Goal: Information Seeking & Learning: Find specific fact

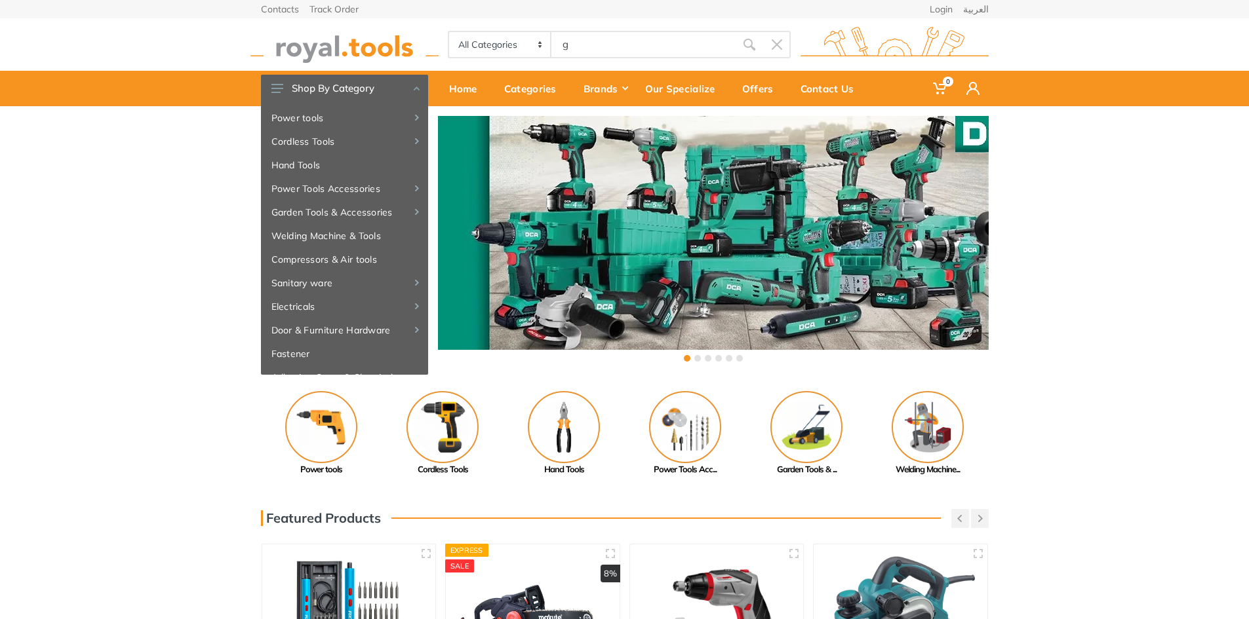
type input "g"
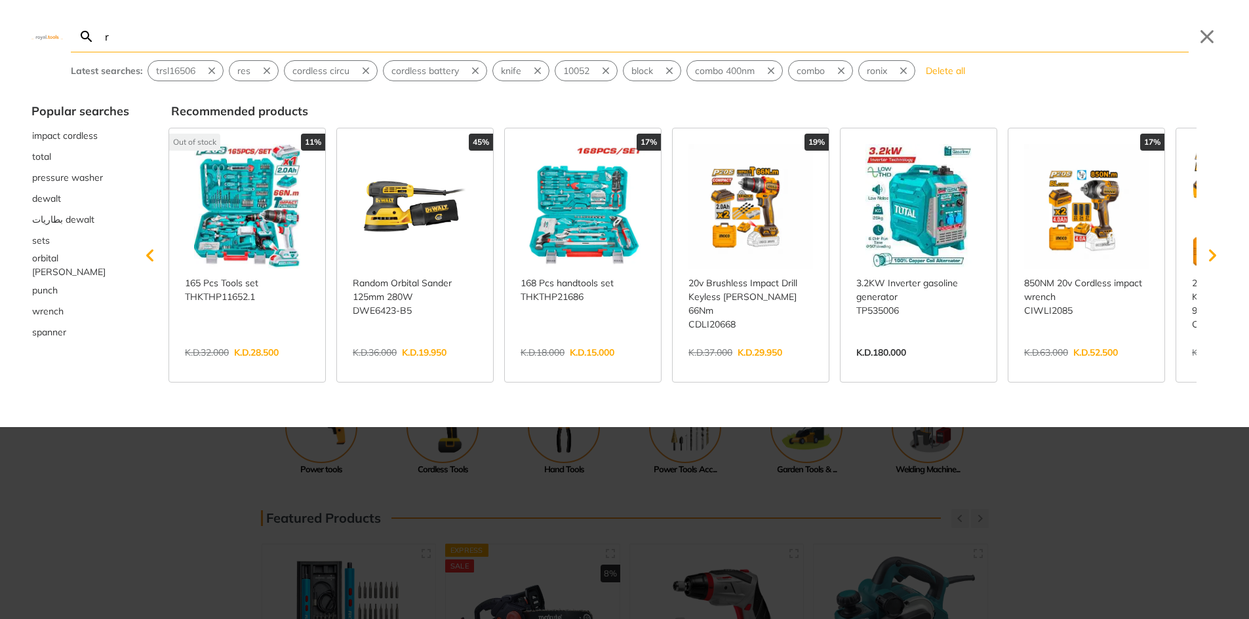
type input "r"
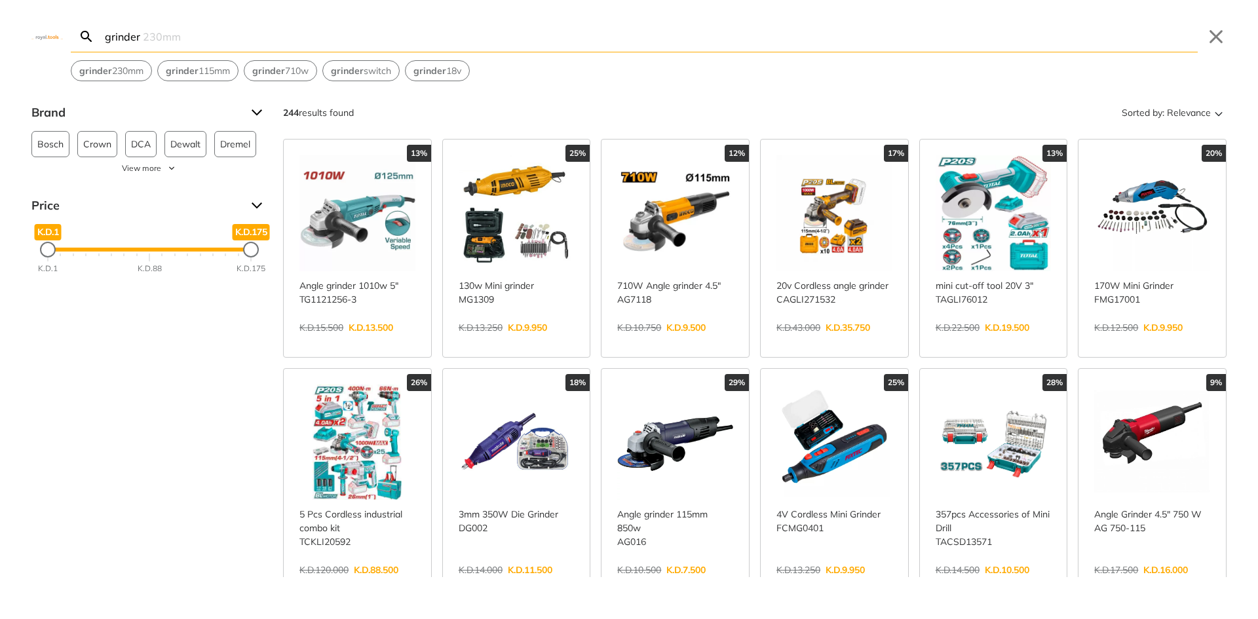
type input "grinder"
click at [1157, 584] on link "View more →" at bounding box center [1153, 584] width 116 height 0
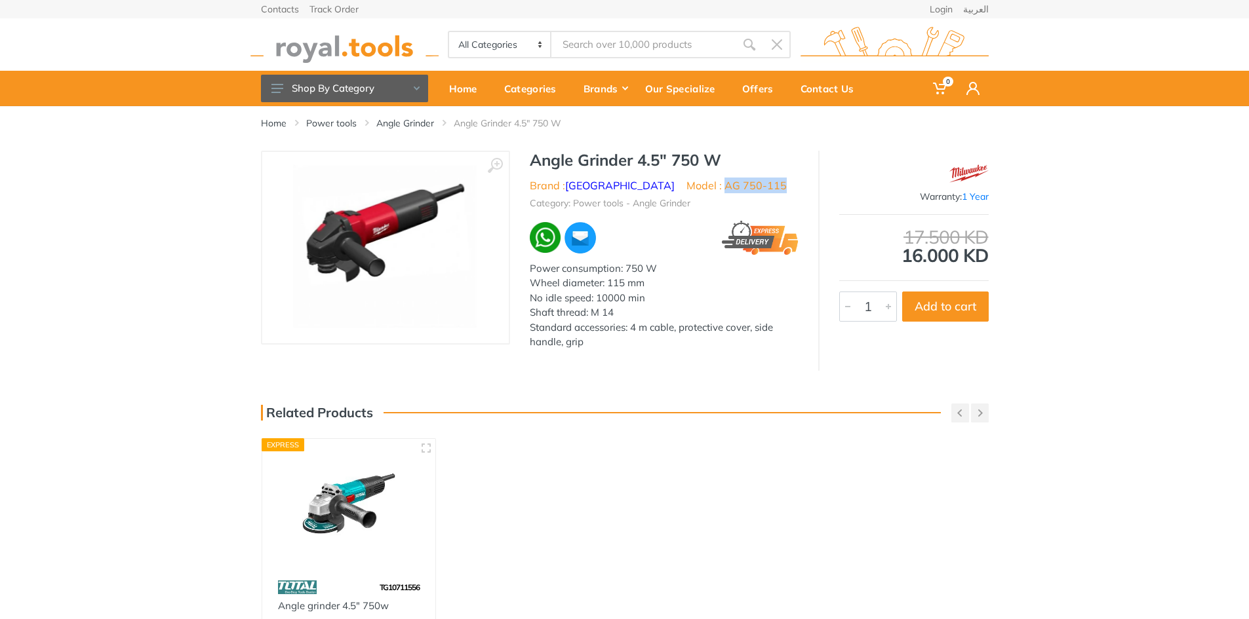
drag, startPoint x: 732, startPoint y: 185, endPoint x: 669, endPoint y: 186, distance: 62.9
click at [669, 186] on ul "Brand : [GEOGRAPHIC_DATA] Model : AG 750-115" at bounding box center [664, 186] width 269 height 16
copy li "AG 750-115"
